Goal: Complete application form: Complete application form

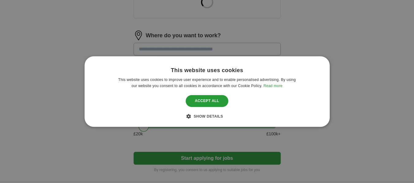
scroll to position [147, 0]
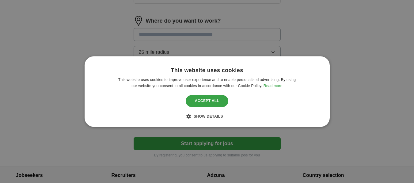
click at [212, 101] on div "Accept all" at bounding box center [207, 102] width 43 height 12
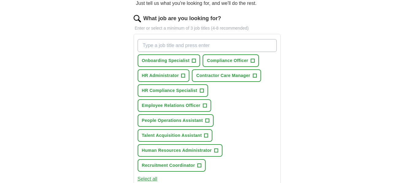
scroll to position [68, 0]
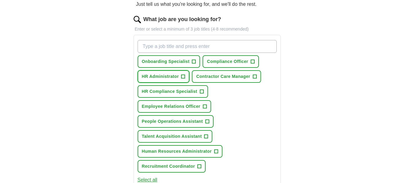
click at [181, 76] on span "+" at bounding box center [183, 76] width 4 height 5
click at [193, 61] on span "+" at bounding box center [194, 61] width 4 height 5
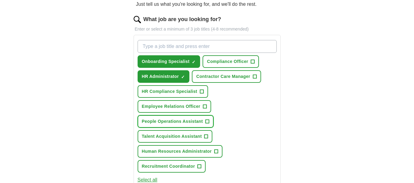
click at [202, 120] on span "People Operations Assistant" at bounding box center [172, 121] width 61 height 6
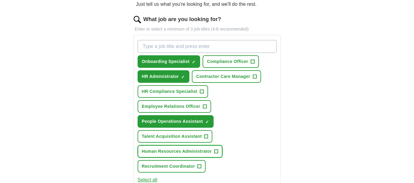
click at [212, 151] on button "Human Resources Administrator +" at bounding box center [179, 151] width 85 height 13
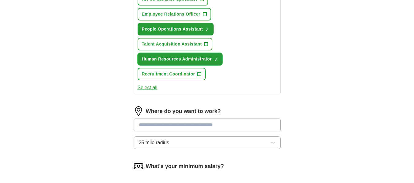
scroll to position [165, 0]
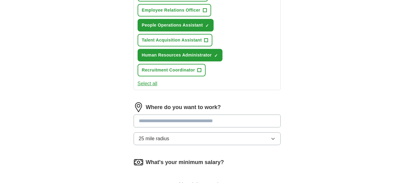
click at [173, 121] on input at bounding box center [206, 121] width 147 height 13
type input "******"
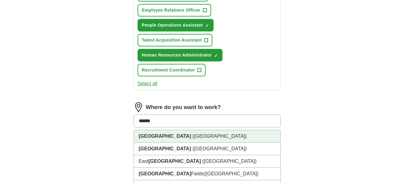
click at [173, 138] on li "[GEOGRAPHIC_DATA] ([GEOGRAPHIC_DATA])" at bounding box center [207, 136] width 146 height 13
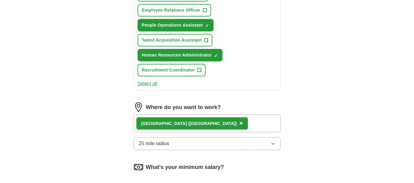
click at [201, 144] on button "25 mile radius" at bounding box center [206, 143] width 147 height 13
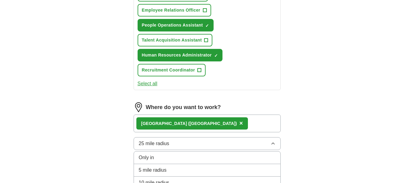
click at [201, 144] on button "25 mile radius" at bounding box center [206, 143] width 147 height 13
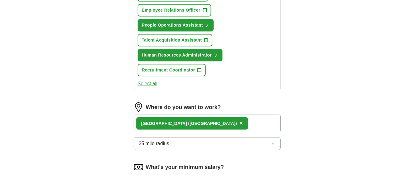
scroll to position [250, 0]
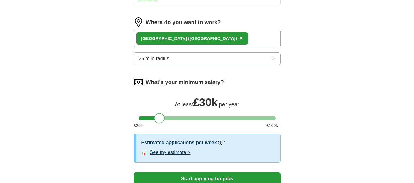
drag, startPoint x: 142, startPoint y: 117, endPoint x: 158, endPoint y: 119, distance: 16.0
click at [158, 119] on div at bounding box center [159, 118] width 10 height 10
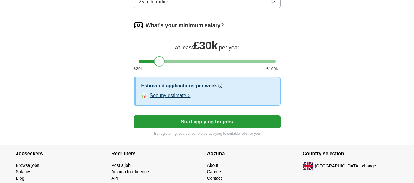
scroll to position [307, 0]
click at [175, 121] on button "Start applying for jobs" at bounding box center [206, 121] width 147 height 13
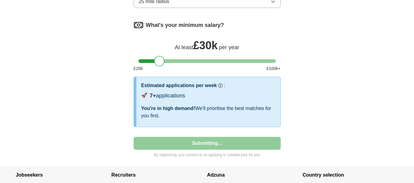
select select "**"
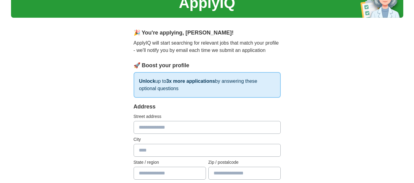
scroll to position [30, 0]
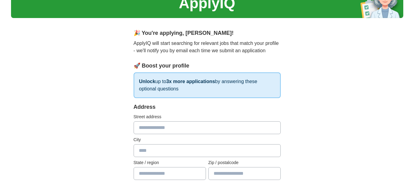
click at [155, 123] on input "text" at bounding box center [206, 128] width 147 height 13
type input "*"
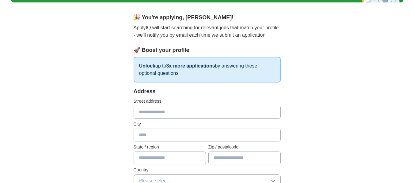
click at [236, 160] on input "text" at bounding box center [244, 158] width 72 height 13
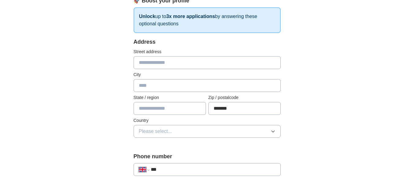
scroll to position [96, 0]
type input "*******"
click at [171, 133] on span "Please select..." at bounding box center [155, 131] width 33 height 7
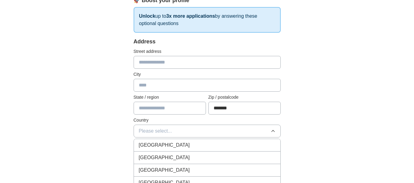
click at [171, 144] on span "[GEOGRAPHIC_DATA]" at bounding box center [164, 145] width 51 height 7
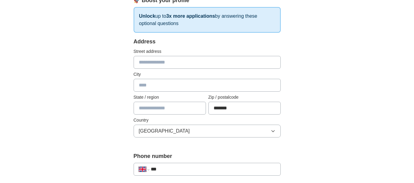
click at [151, 64] on input "text" at bounding box center [206, 62] width 147 height 13
type input "**********"
click at [170, 91] on input "text" at bounding box center [206, 85] width 147 height 13
click at [148, 87] on input "text" at bounding box center [206, 85] width 147 height 13
type input "**********"
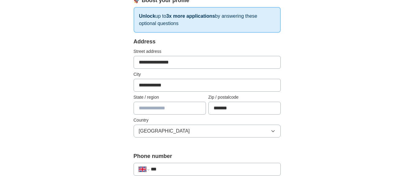
click at [197, 65] on input "**********" at bounding box center [206, 62] width 147 height 13
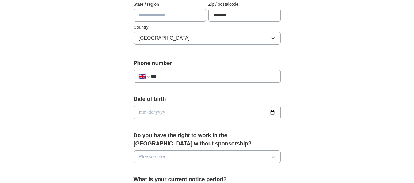
scroll to position [196, 0]
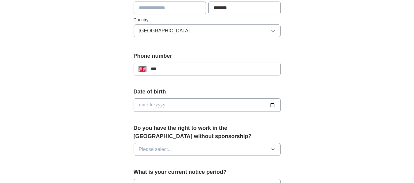
type input "**********"
click at [157, 104] on input "date" at bounding box center [206, 105] width 147 height 13
click at [139, 105] on input "date" at bounding box center [206, 105] width 147 height 13
click at [144, 105] on input "date" at bounding box center [206, 105] width 147 height 13
click at [141, 105] on input "date" at bounding box center [206, 105] width 147 height 13
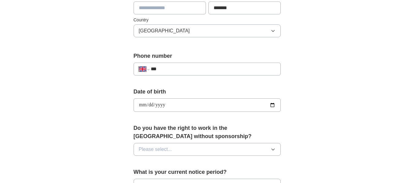
type input "**********"
click at [166, 146] on span "Please select..." at bounding box center [155, 149] width 33 height 7
click at [153, 165] on div "Yes" at bounding box center [207, 163] width 137 height 7
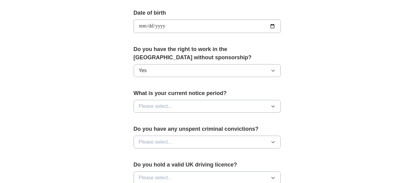
click at [169, 109] on span "Please select..." at bounding box center [155, 106] width 33 height 7
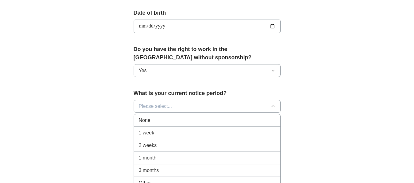
click at [167, 121] on div "None" at bounding box center [207, 120] width 137 height 7
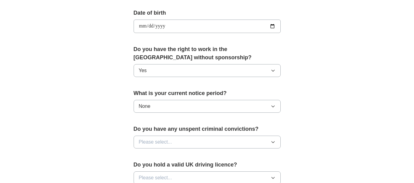
scroll to position [338, 0]
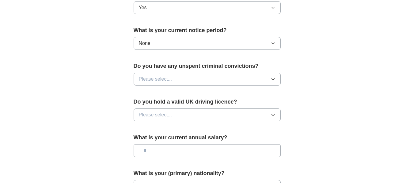
click at [168, 79] on span "Please select..." at bounding box center [155, 79] width 33 height 7
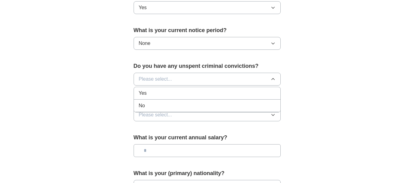
click at [157, 103] on div "No" at bounding box center [207, 105] width 137 height 7
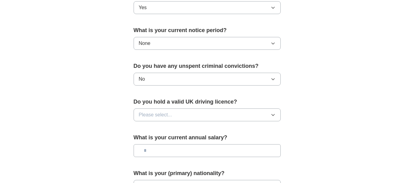
click at [159, 110] on button "Please select..." at bounding box center [206, 115] width 147 height 13
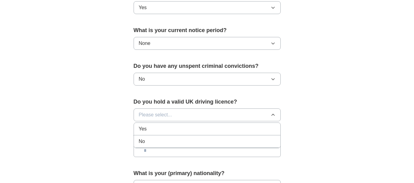
click at [159, 137] on li "No" at bounding box center [207, 142] width 146 height 13
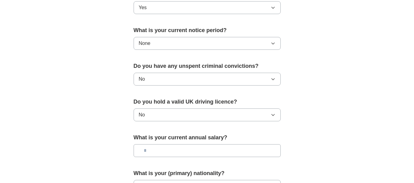
scroll to position [389, 0]
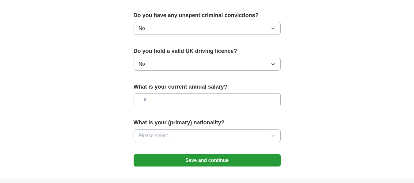
click at [153, 101] on input "text" at bounding box center [206, 100] width 147 height 13
type input "*******"
click at [168, 138] on span "Please select..." at bounding box center [155, 135] width 33 height 7
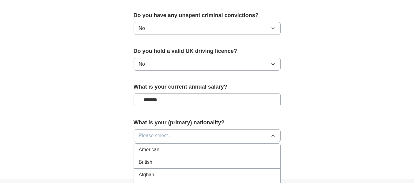
click at [164, 159] on li "British" at bounding box center [207, 162] width 146 height 13
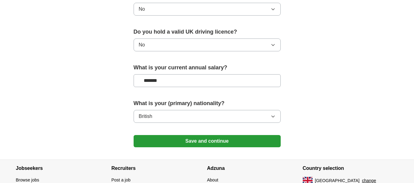
scroll to position [408, 0]
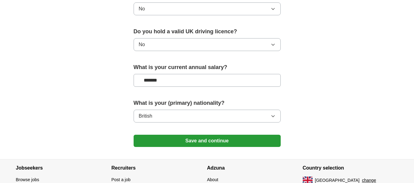
click at [187, 145] on button "Save and continue" at bounding box center [206, 141] width 147 height 12
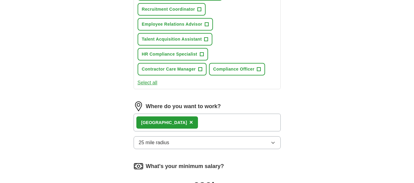
scroll to position [392, 0]
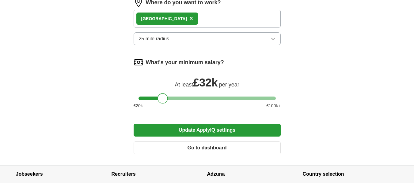
drag, startPoint x: 159, startPoint y: 98, endPoint x: 163, endPoint y: 99, distance: 3.4
click at [163, 99] on div at bounding box center [162, 98] width 10 height 10
click at [201, 133] on button "Update ApplyIQ settings" at bounding box center [206, 130] width 147 height 13
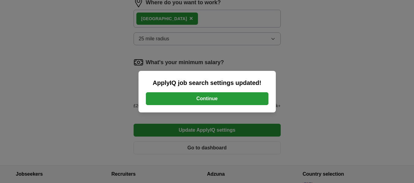
click at [221, 98] on button "Continue" at bounding box center [207, 98] width 122 height 13
